Goal: Check status: Check status

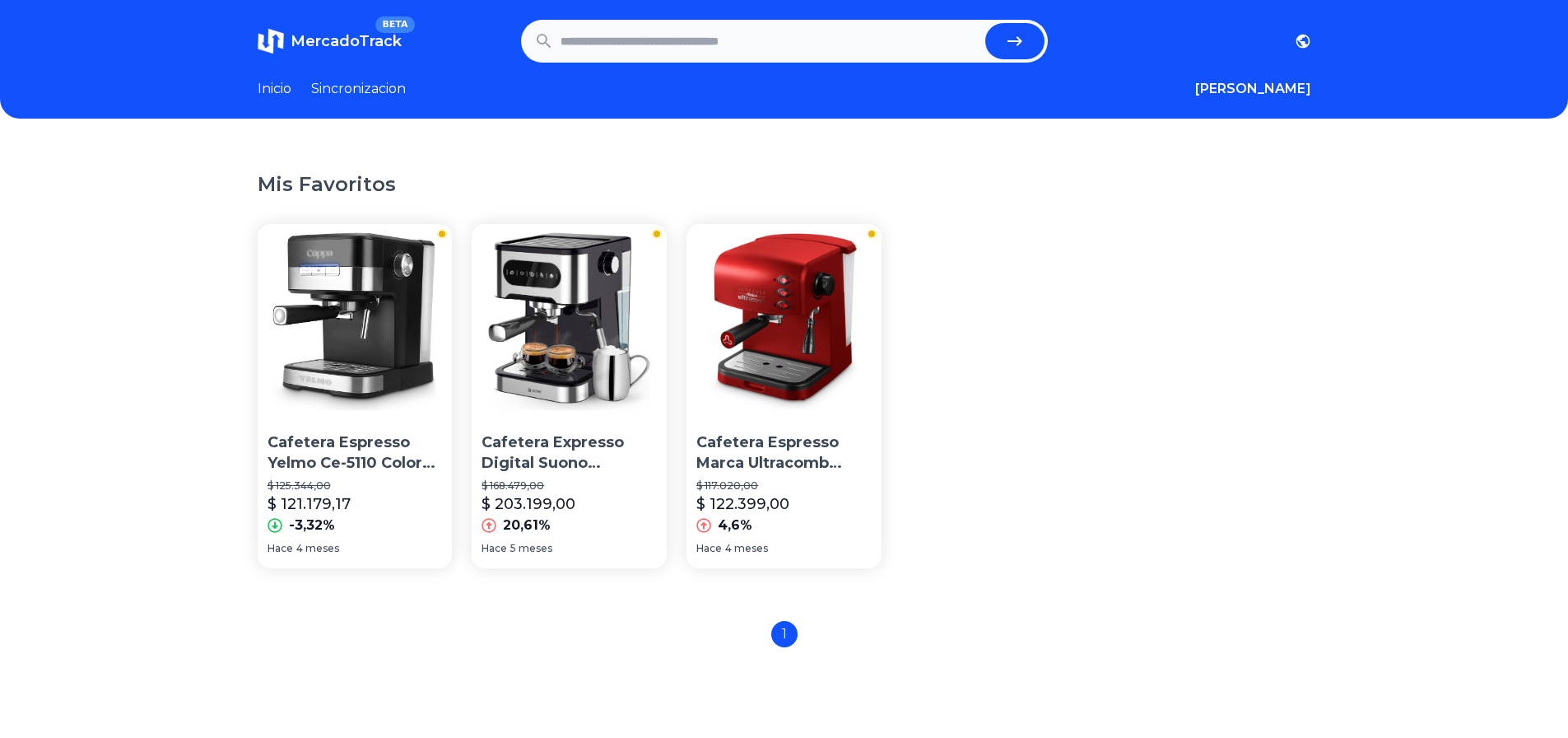
click at [586, 339] on img at bounding box center [569, 321] width 195 height 196
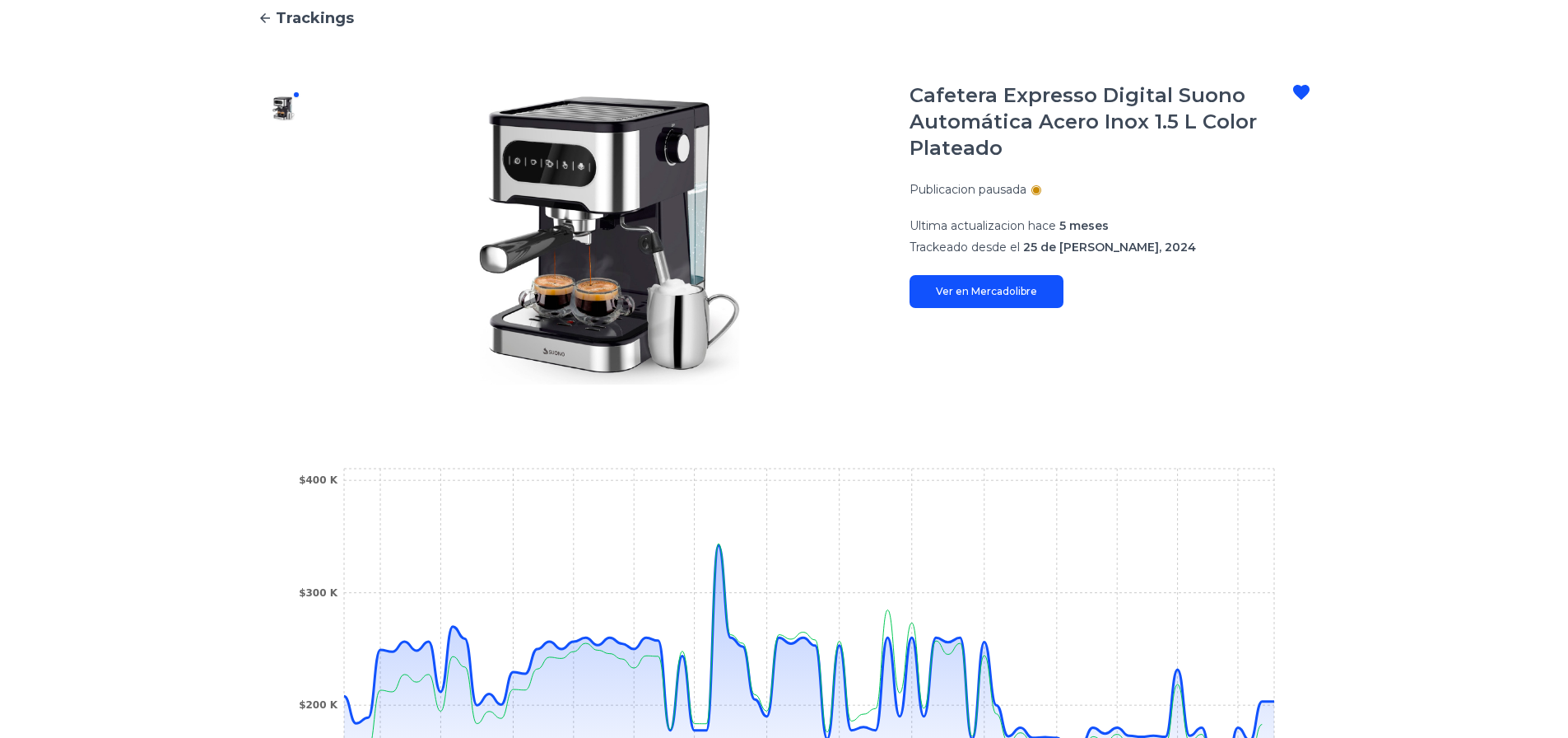
scroll to position [473, 0]
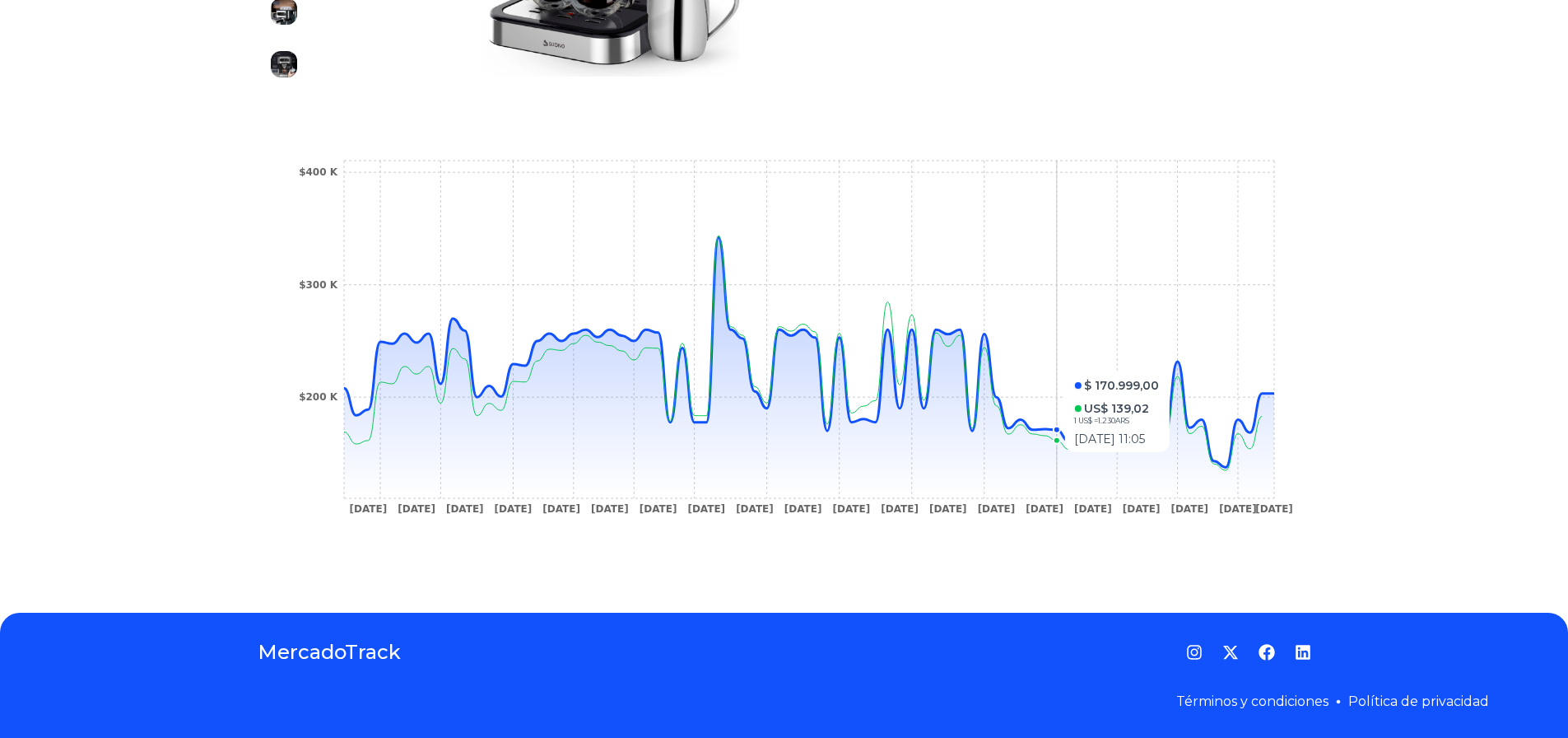
drag, startPoint x: 1195, startPoint y: 463, endPoint x: 1058, endPoint y: 460, distance: 137.0
click at [1058, 460] on icon at bounding box center [809, 367] width 930 height 261
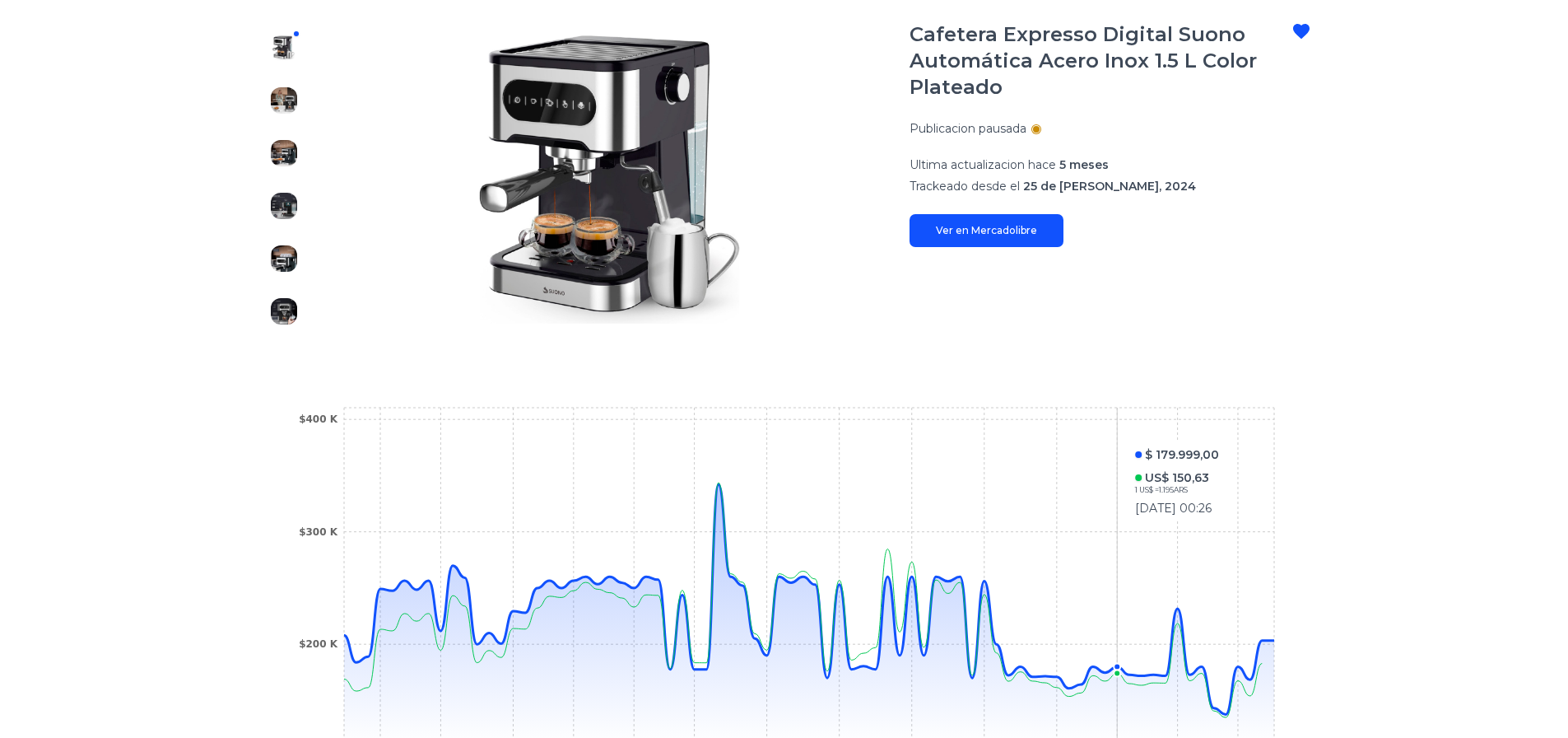
scroll to position [144, 0]
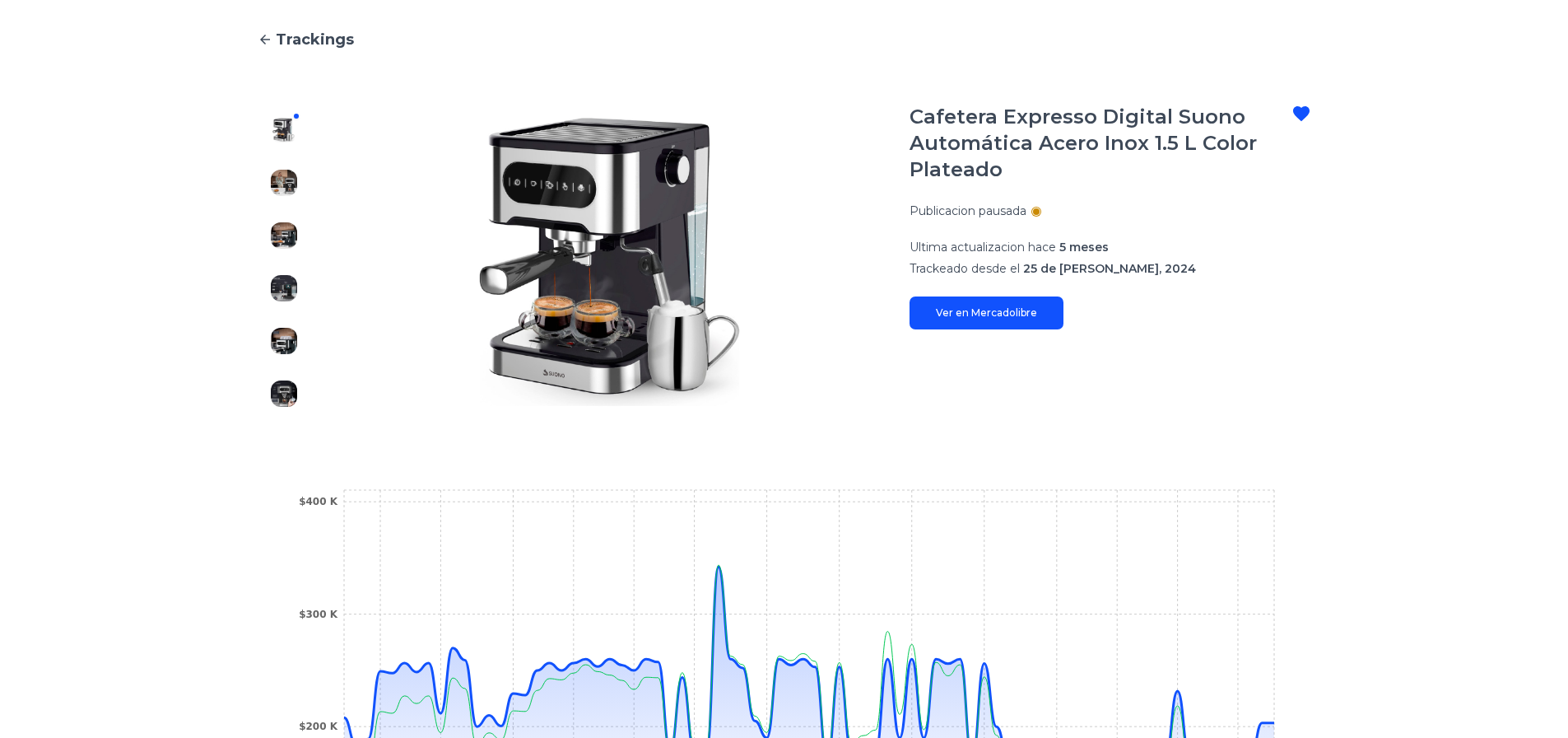
click at [999, 311] on link "Ver en Mercadolibre" at bounding box center [986, 313] width 154 height 33
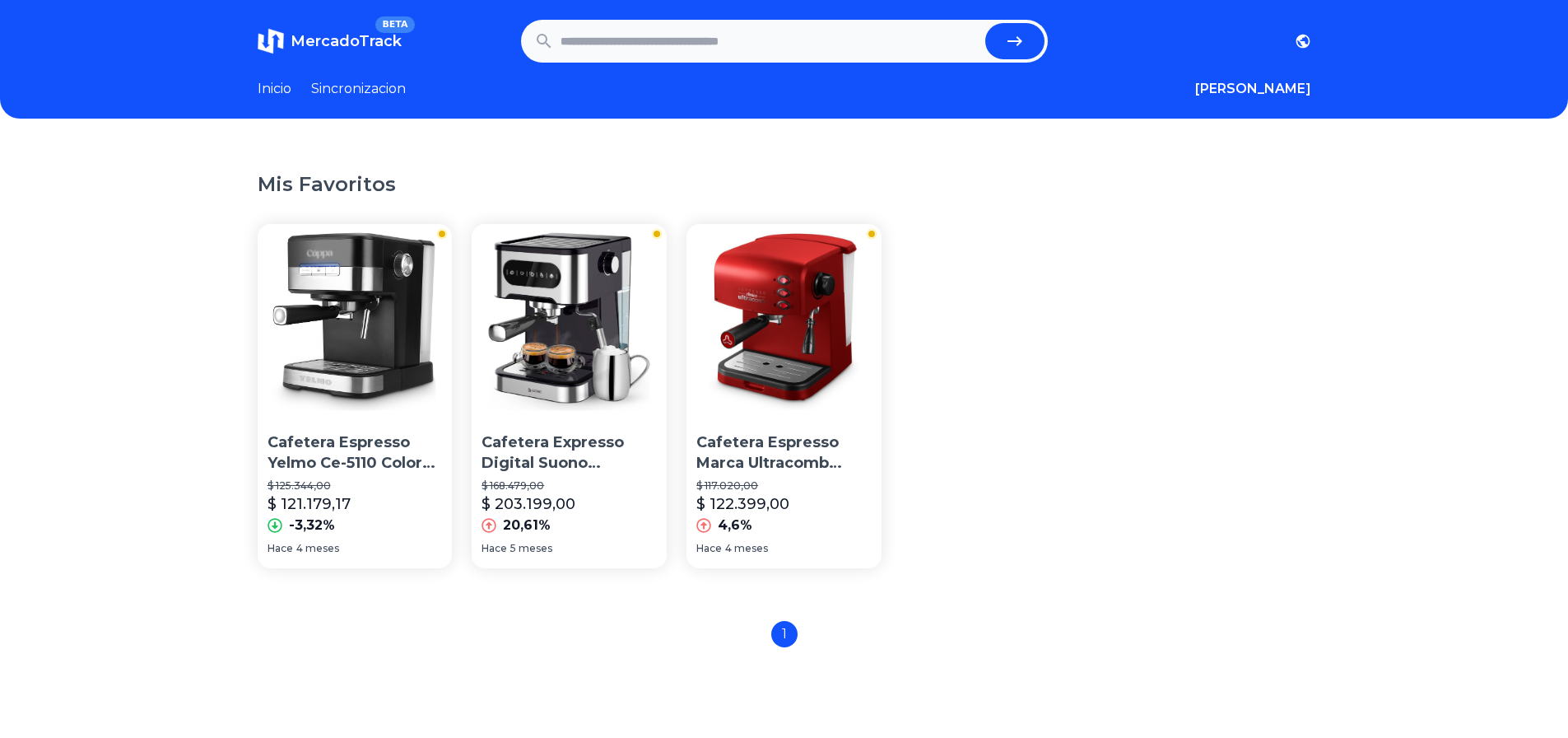
click at [559, 324] on img at bounding box center [569, 321] width 195 height 196
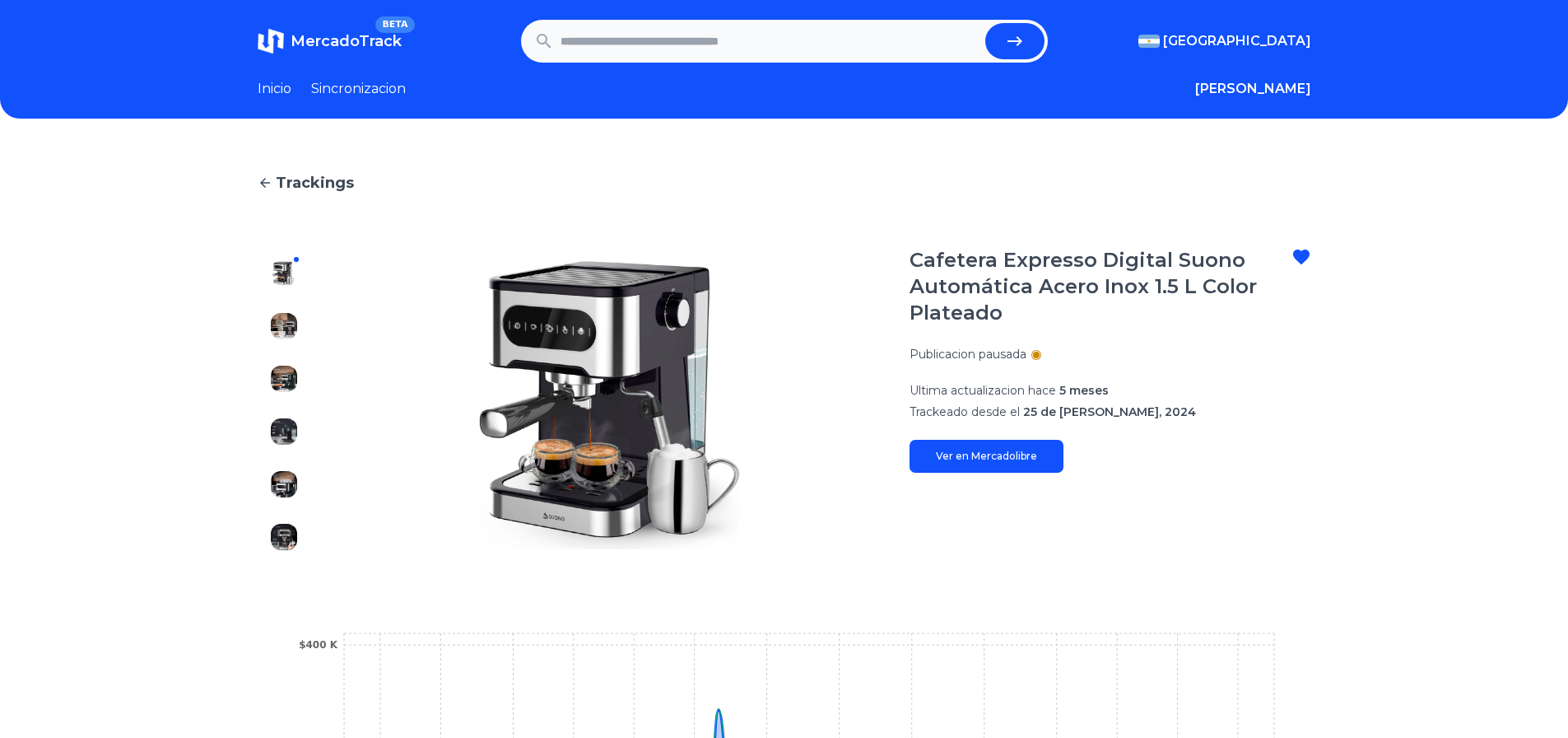
click at [1310, 258] on icon at bounding box center [1300, 256] width 16 height 14
click at [1310, 253] on icon at bounding box center [1300, 257] width 20 height 20
click at [1309, 255] on icon at bounding box center [1300, 256] width 16 height 14
click at [863, 47] on input "text" at bounding box center [769, 41] width 418 height 37
paste input "**********"
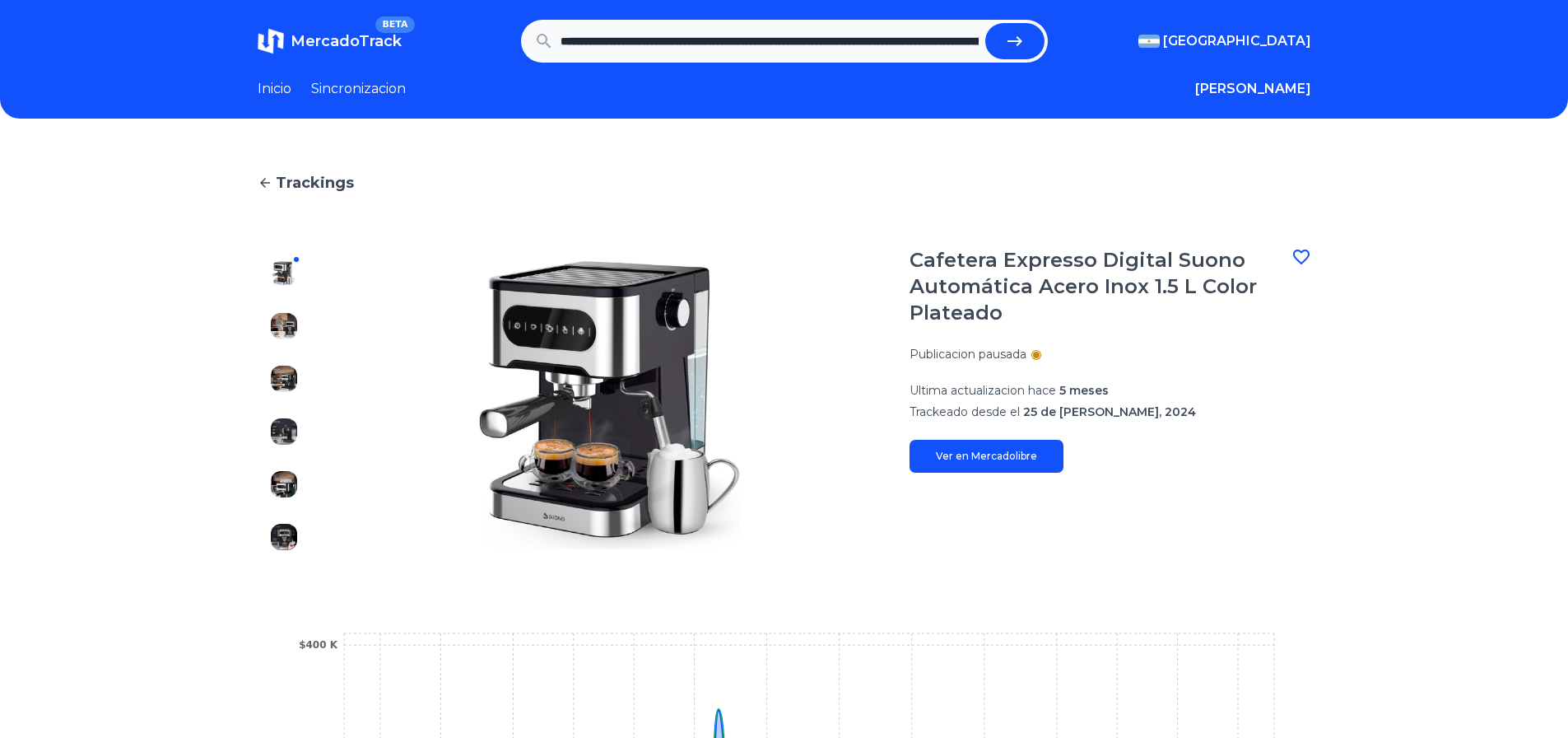
click at [1021, 50] on icon "submit" at bounding box center [1014, 41] width 20 height 20
type input "**********"
click at [273, 179] on icon at bounding box center [264, 182] width 14 height 14
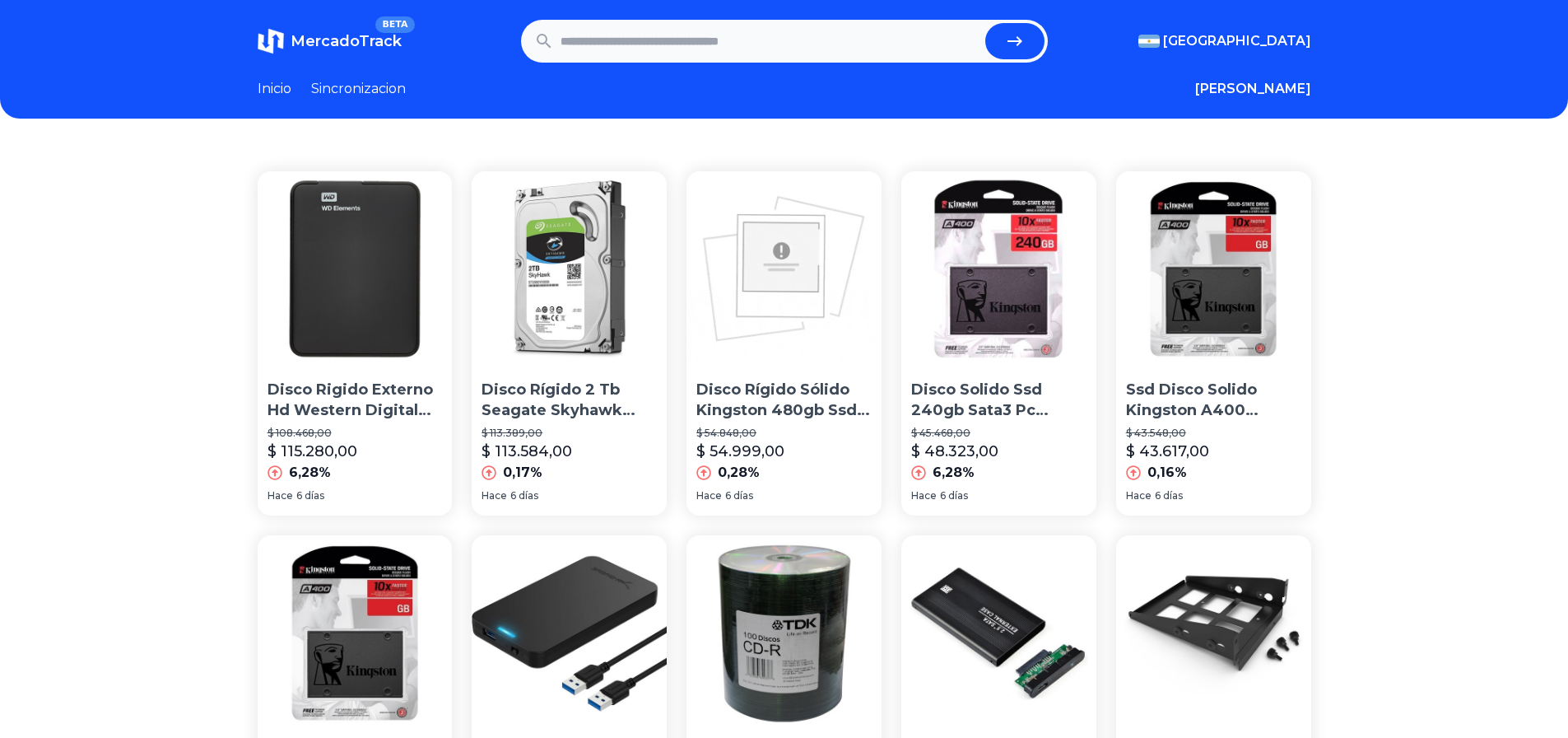
click at [752, 40] on input "text" at bounding box center [769, 41] width 418 height 37
paste input "**********"
drag, startPoint x: 903, startPoint y: 42, endPoint x: 480, endPoint y: 65, distance: 423.6
click at [480, 65] on header "**********" at bounding box center [784, 59] width 1568 height 118
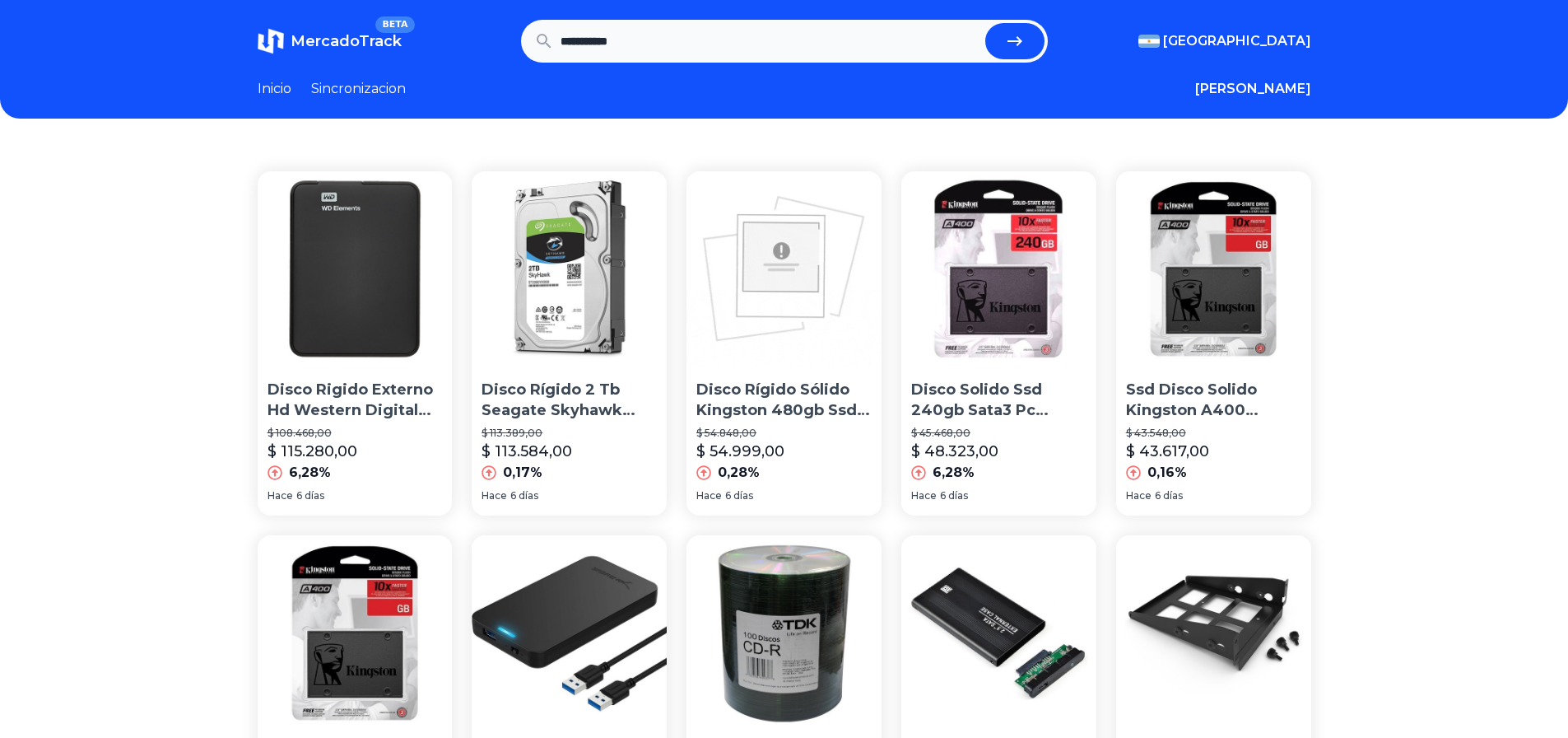
type input "**********"
click at [1022, 43] on icon "submit" at bounding box center [1014, 42] width 14 height 10
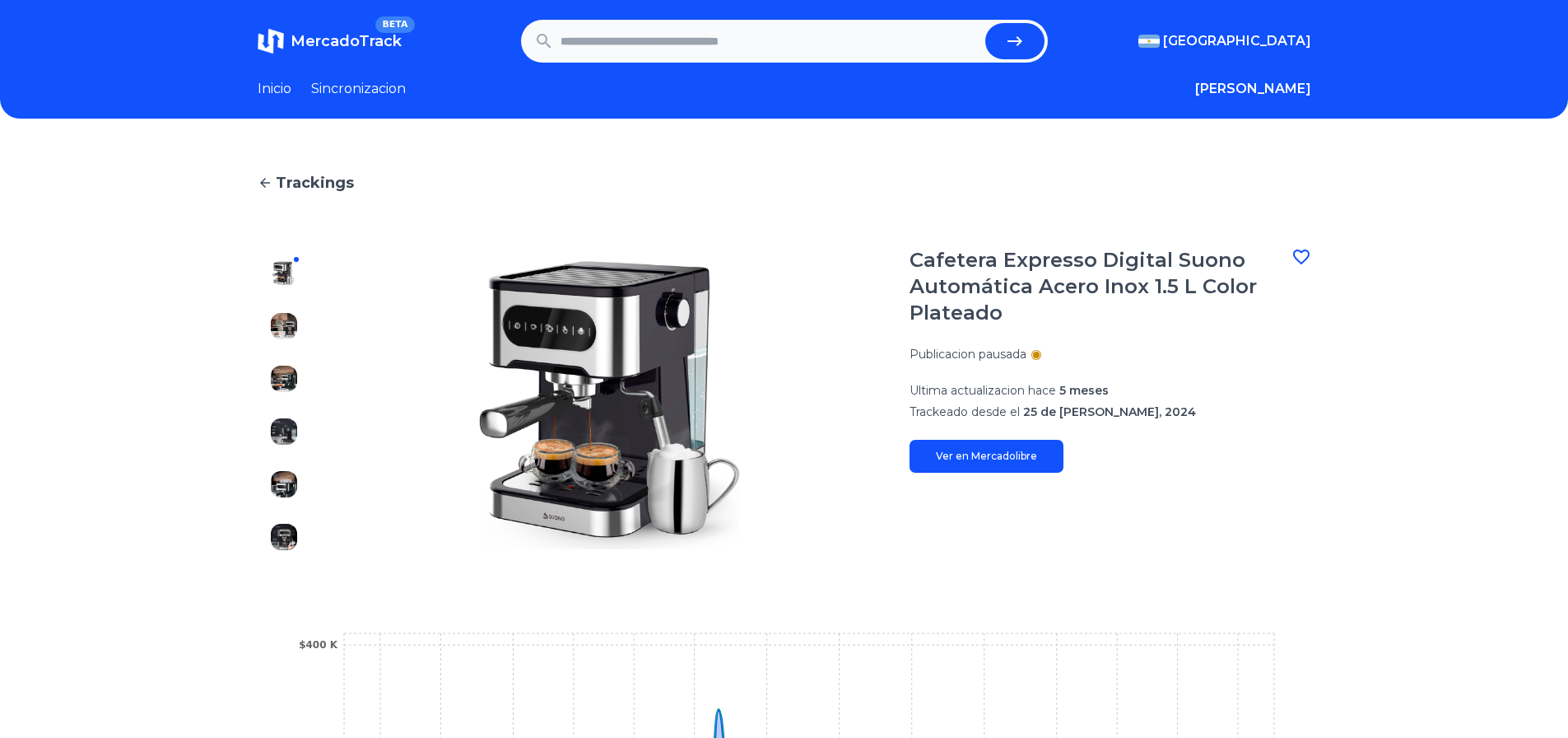
click at [1306, 252] on icon at bounding box center [1300, 256] width 16 height 14
click at [1039, 356] on div at bounding box center [1036, 355] width 7 height 7
click at [354, 91] on link "Sincronizacion" at bounding box center [358, 88] width 94 height 20
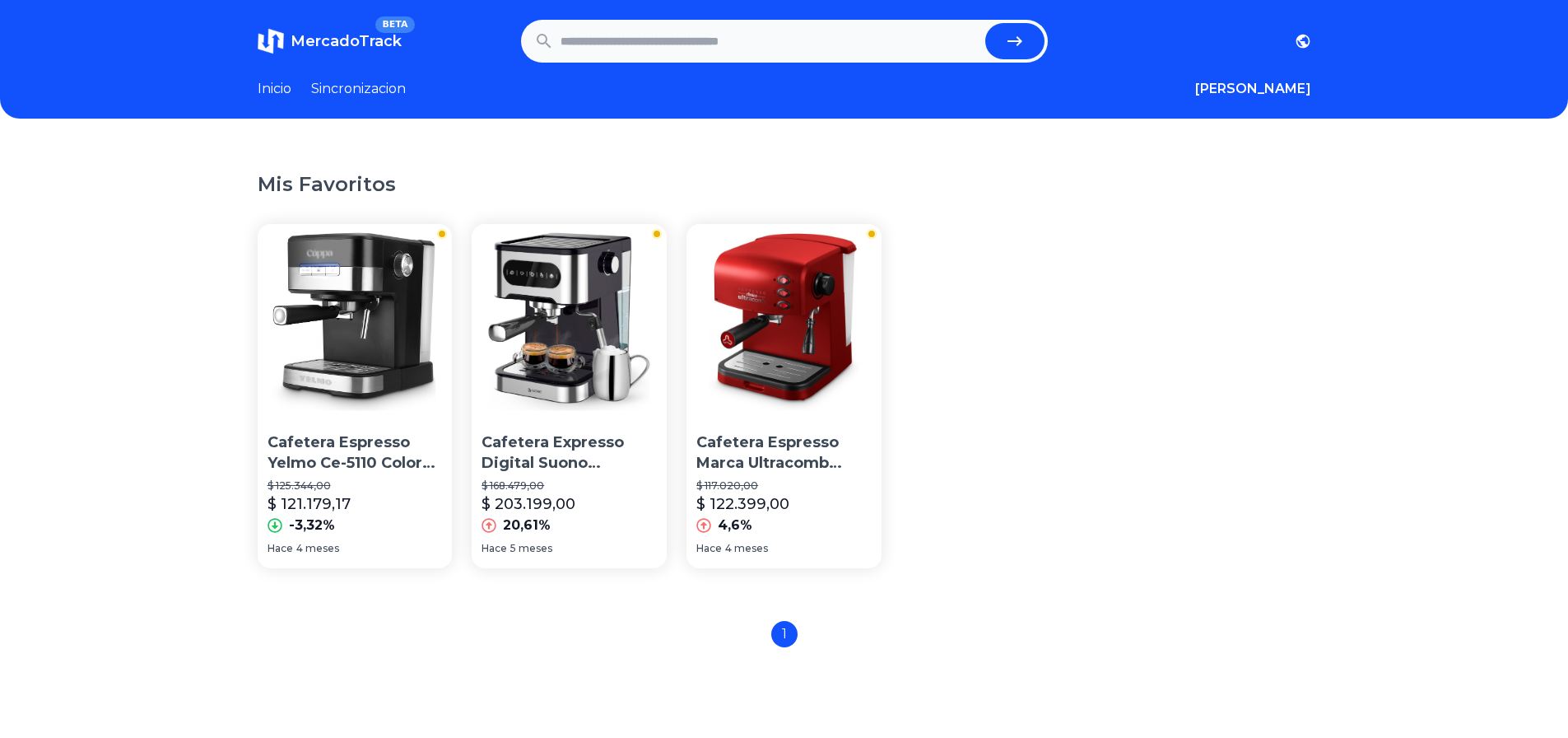
click at [342, 319] on img at bounding box center [355, 321] width 195 height 196
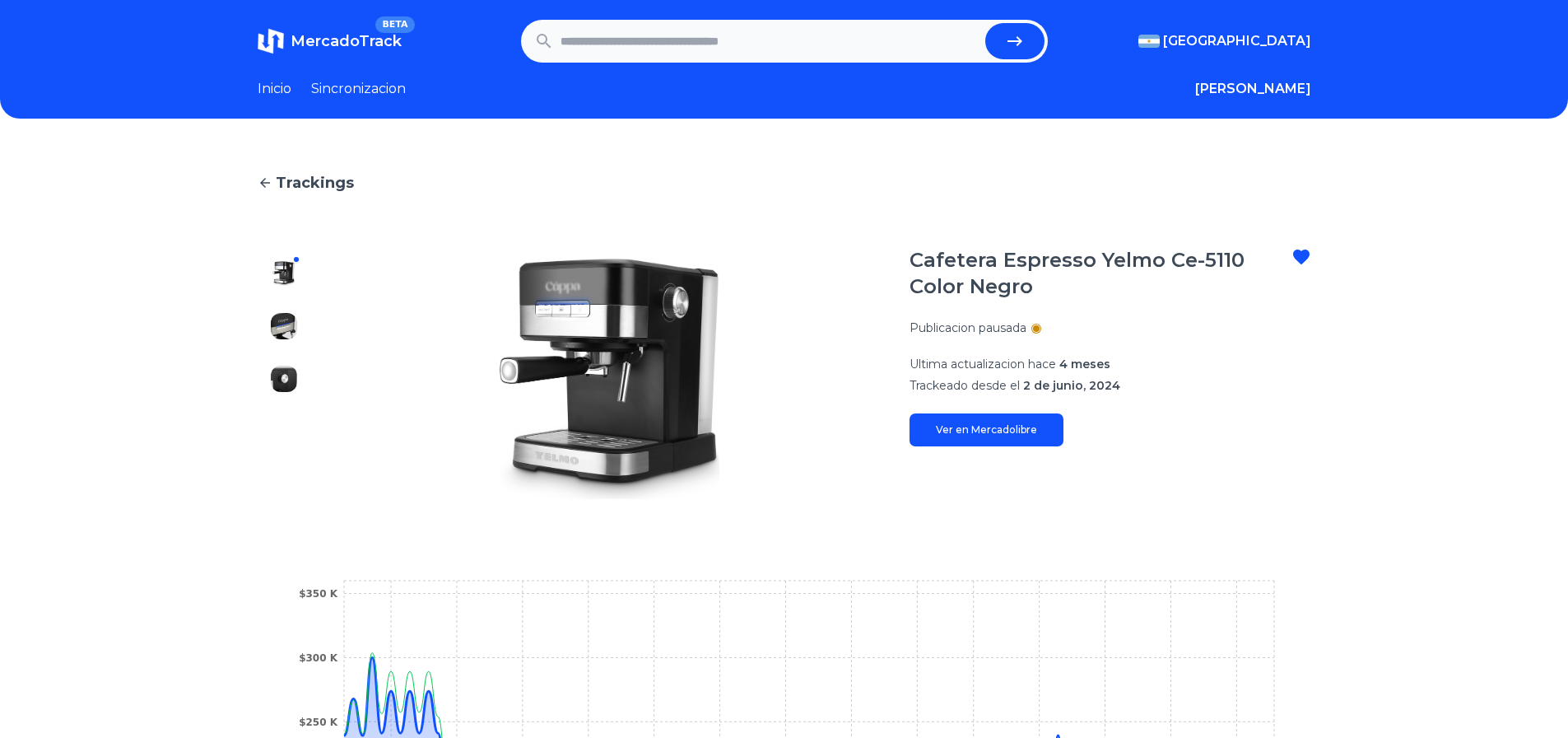
scroll to position [329, 0]
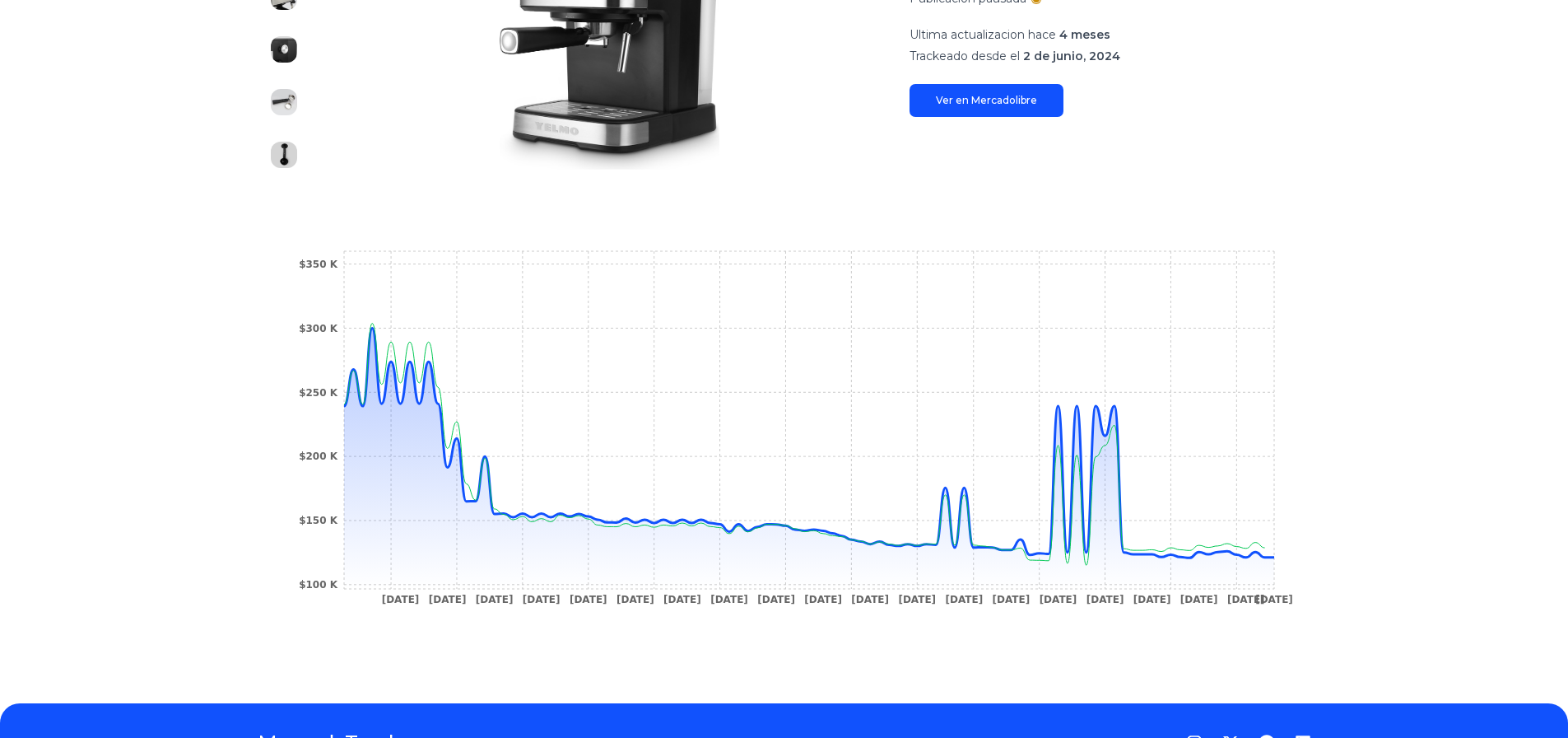
click at [1019, 101] on link "Ver en Mercadolibre" at bounding box center [986, 100] width 154 height 33
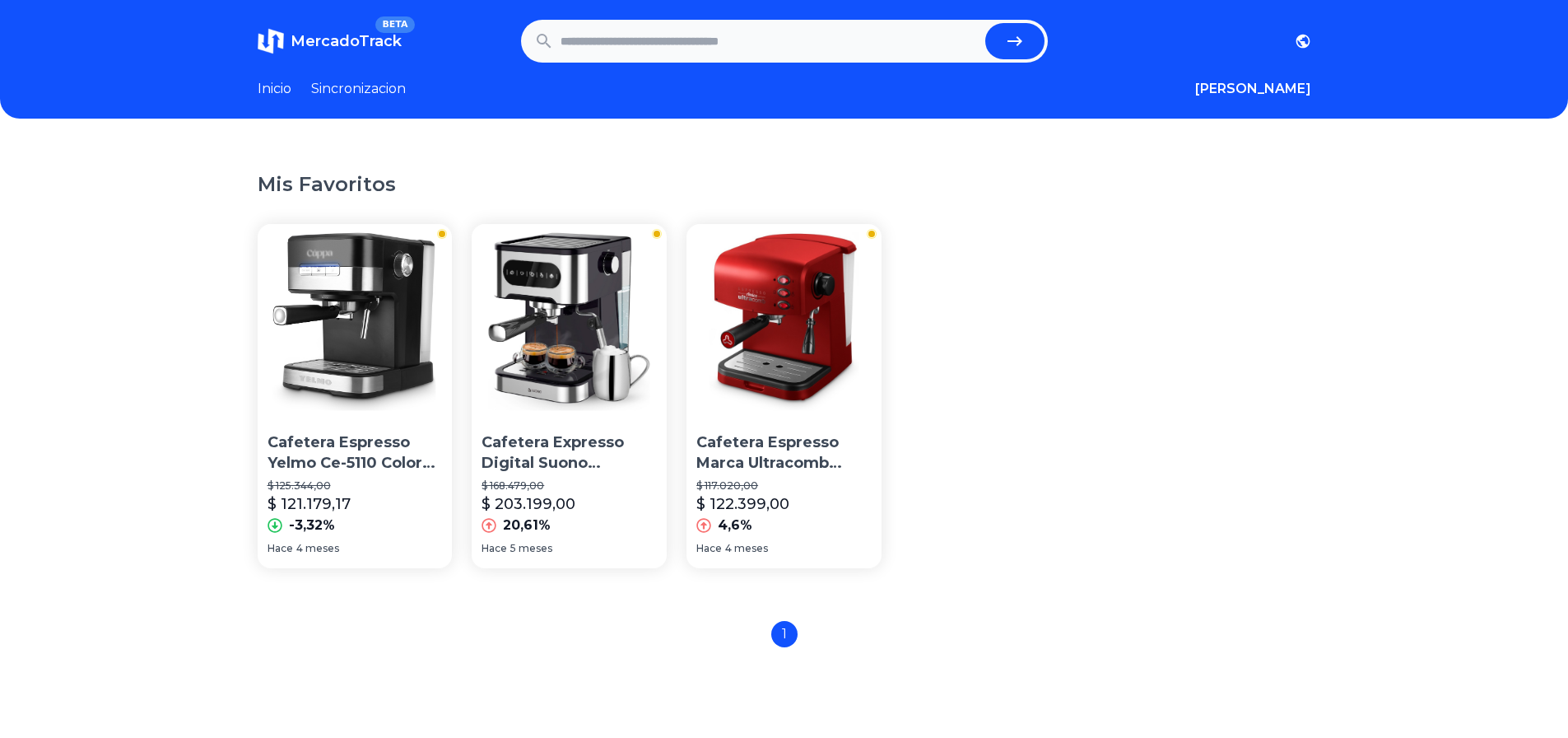
click at [780, 336] on img at bounding box center [784, 321] width 195 height 196
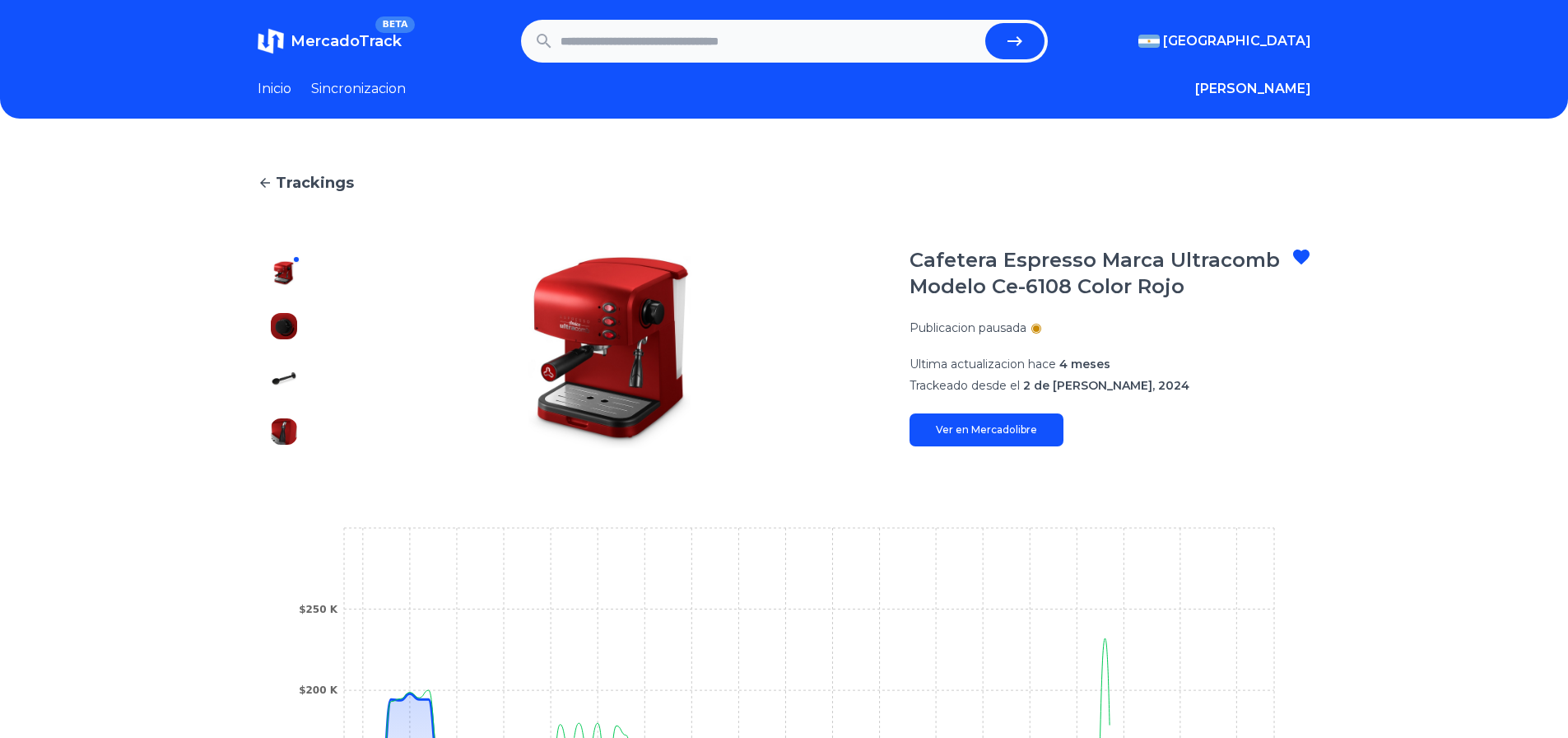
click at [631, 360] on img at bounding box center [610, 353] width 534 height 211
click at [969, 435] on link "Ver en Mercadolibre" at bounding box center [986, 429] width 154 height 33
